Goal: Information Seeking & Learning: Learn about a topic

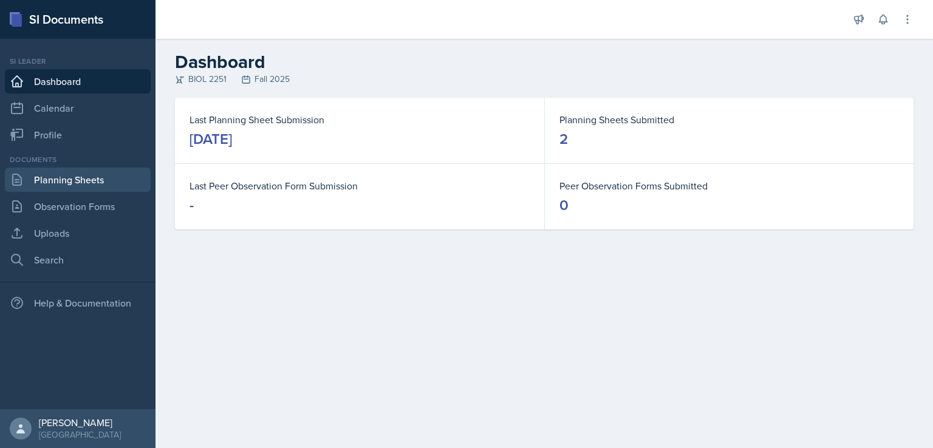
click at [67, 172] on link "Planning Sheets" at bounding box center [78, 180] width 146 height 24
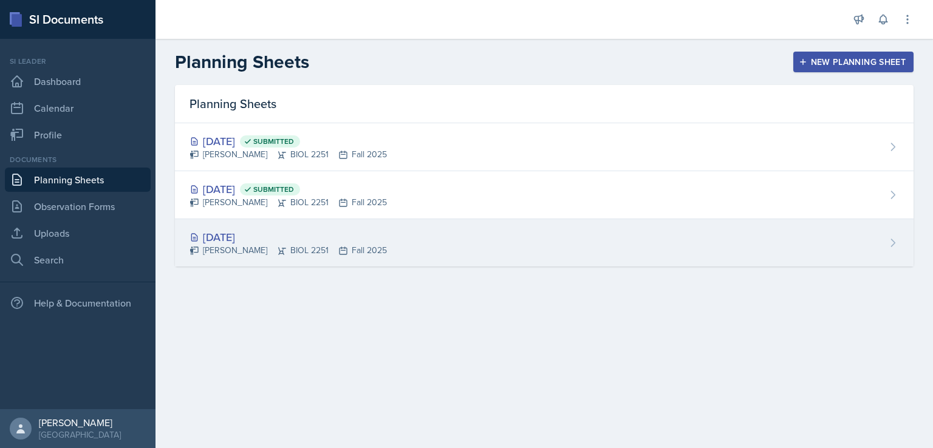
click at [298, 236] on div "[DATE]" at bounding box center [287, 237] width 197 height 16
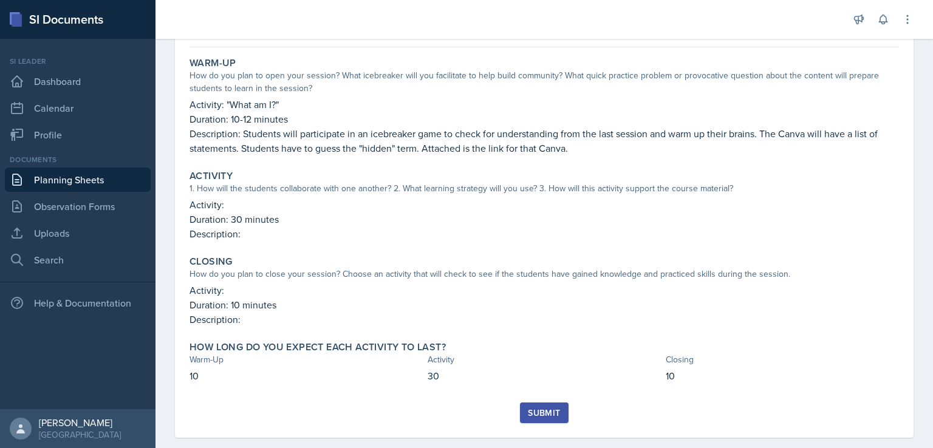
scroll to position [80, 0]
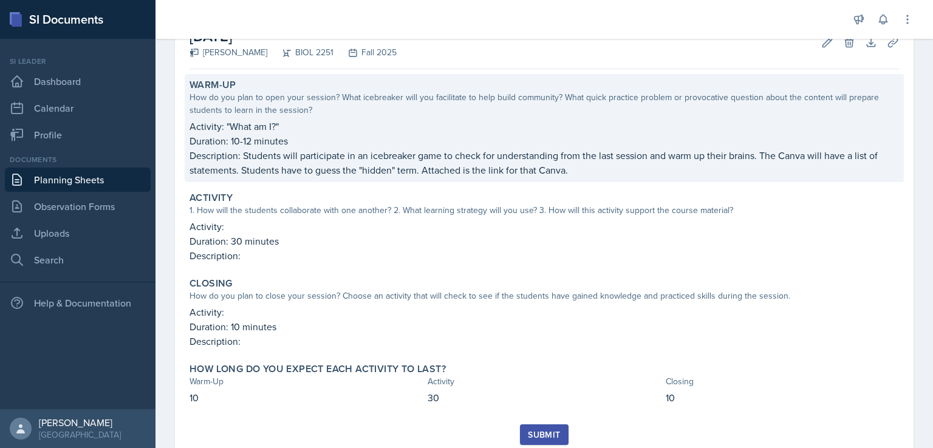
click at [588, 160] on p "Description: Students will participate in an icebreaker game to check for under…" at bounding box center [543, 162] width 709 height 29
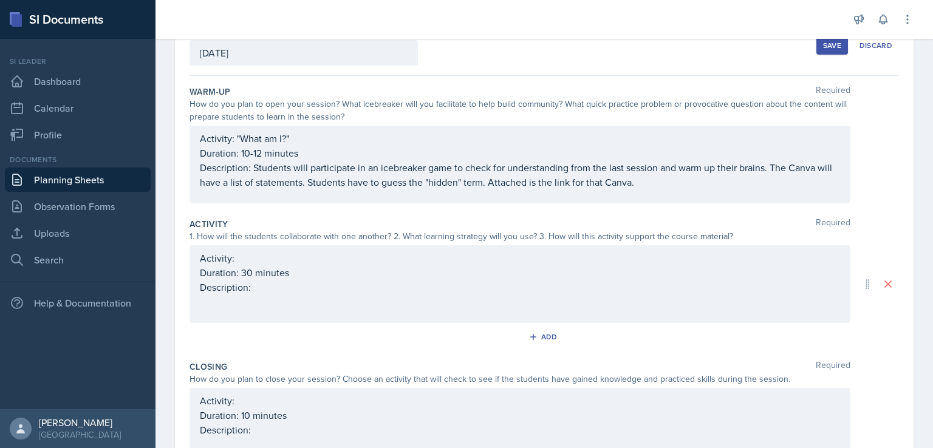
click at [658, 179] on div "Activity: "What am I?" Duration: 10-12 minutes Description: Students will parti…" at bounding box center [520, 160] width 640 height 58
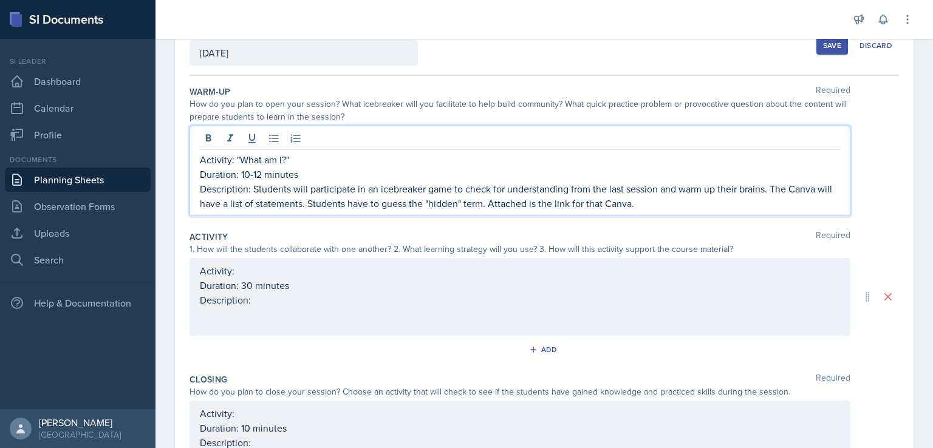
click at [662, 197] on p "Description: Students will participate in an icebreaker game to check for under…" at bounding box center [520, 196] width 640 height 29
click at [644, 275] on div "Activity: Duration: 30 minutes Description:" at bounding box center [519, 297] width 661 height 78
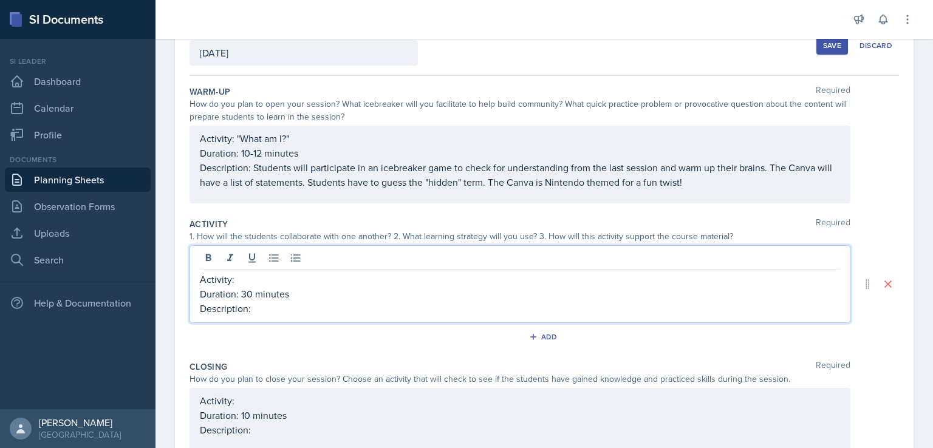
scroll to position [67, 0]
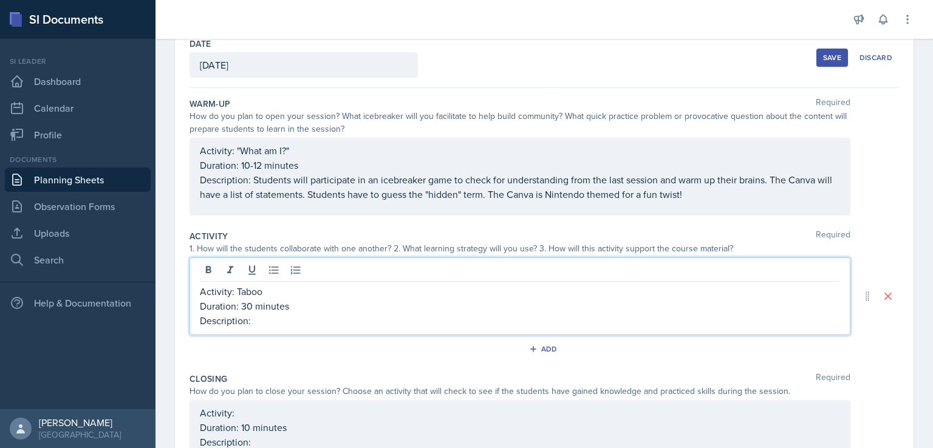
click at [597, 322] on p "Description:" at bounding box center [520, 320] width 640 height 15
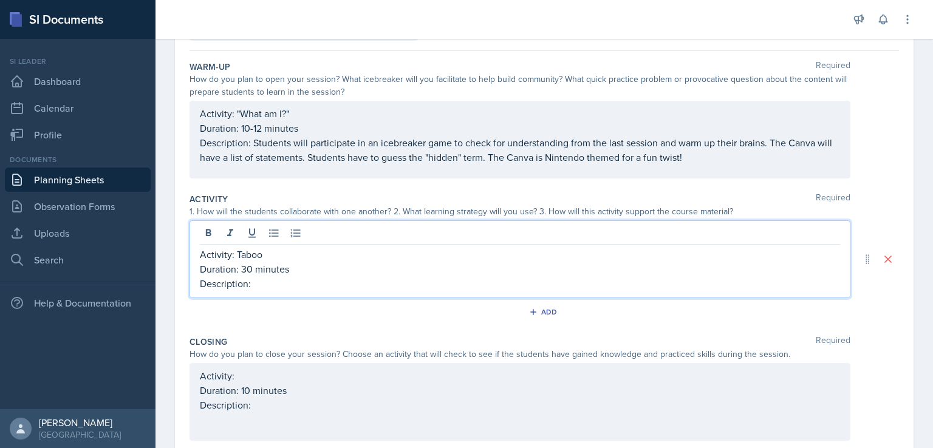
scroll to position [107, 0]
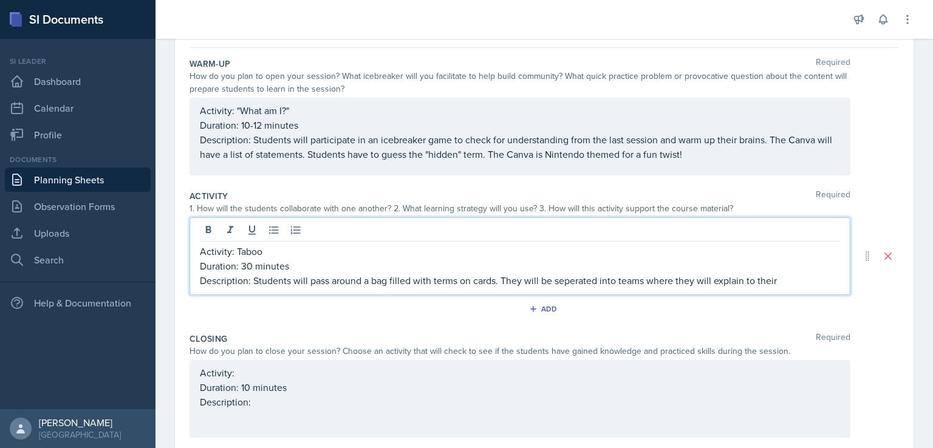
click at [573, 280] on p "Description: Students will pass around a bag filled with terms on cards. They w…" at bounding box center [520, 280] width 640 height 15
click at [798, 281] on p "Description: Students will pass around a bag filled with terms on cards. They w…" at bounding box center [520, 280] width 640 height 15
